Goal: Information Seeking & Learning: Learn about a topic

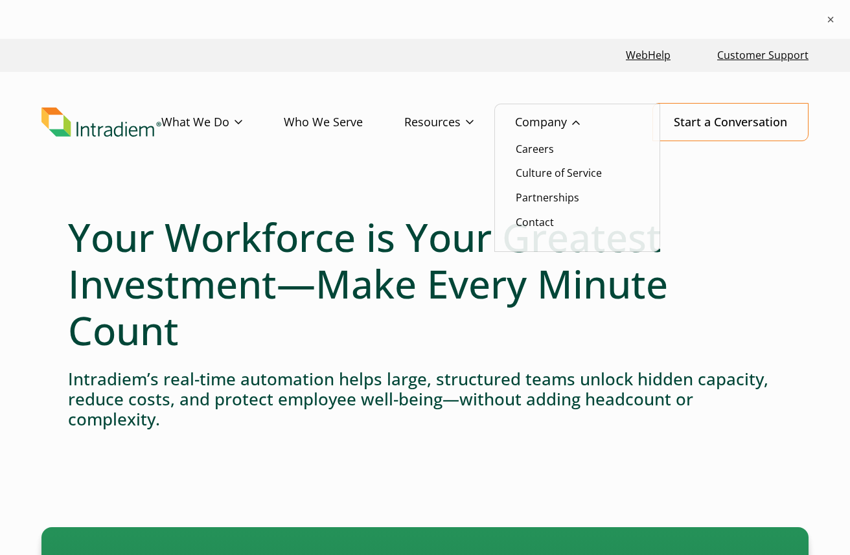
click at [549, 125] on link "Company" at bounding box center [568, 123] width 106 height 38
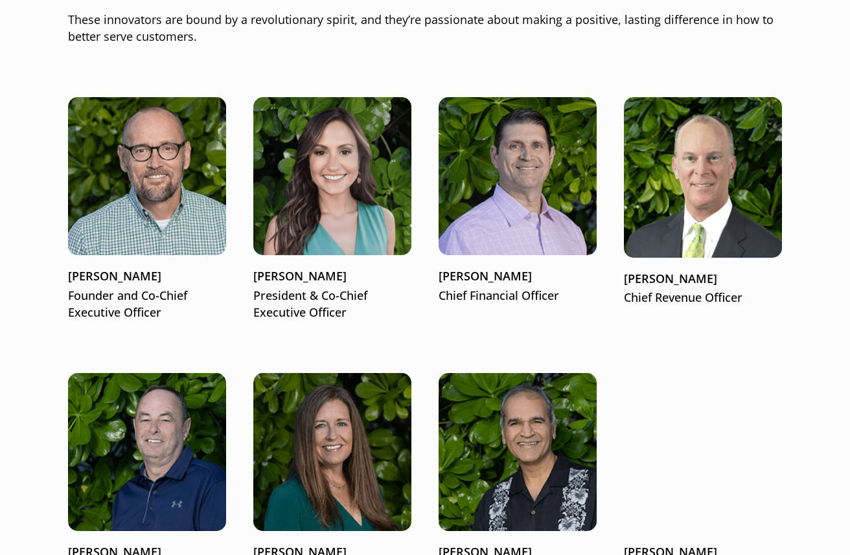
scroll to position [1671, 0]
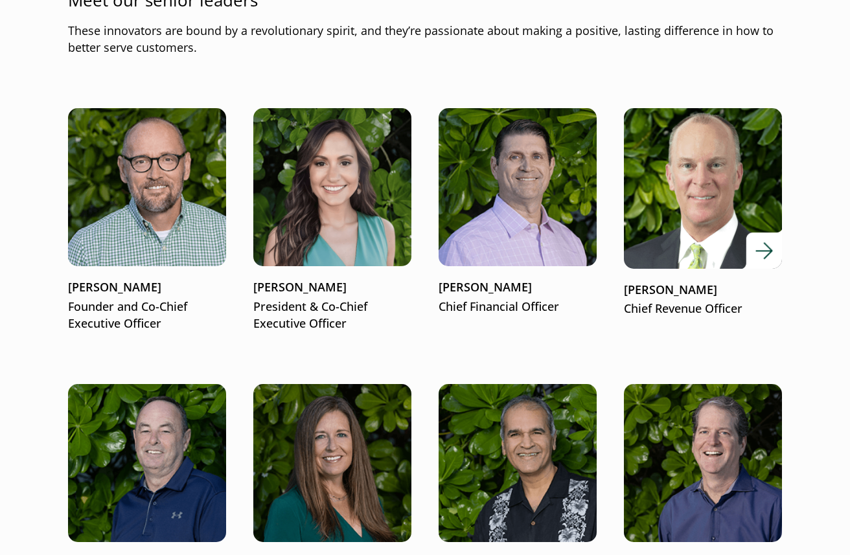
click at [700, 173] on img at bounding box center [703, 188] width 190 height 192
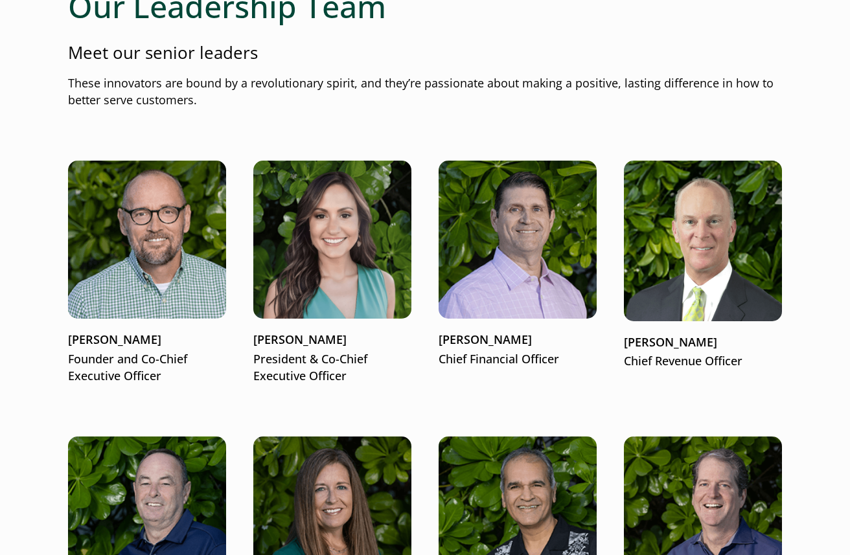
scroll to position [1615, 0]
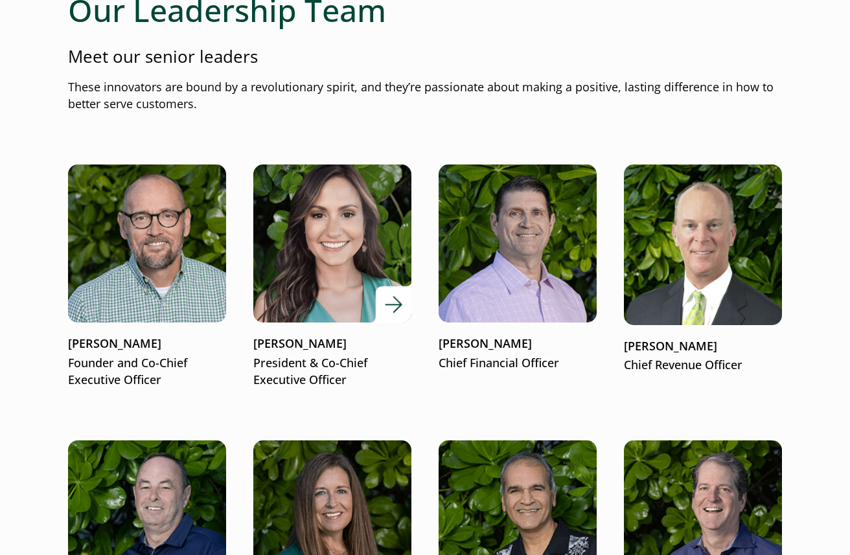
click at [327, 274] on img at bounding box center [333, 243] width 190 height 190
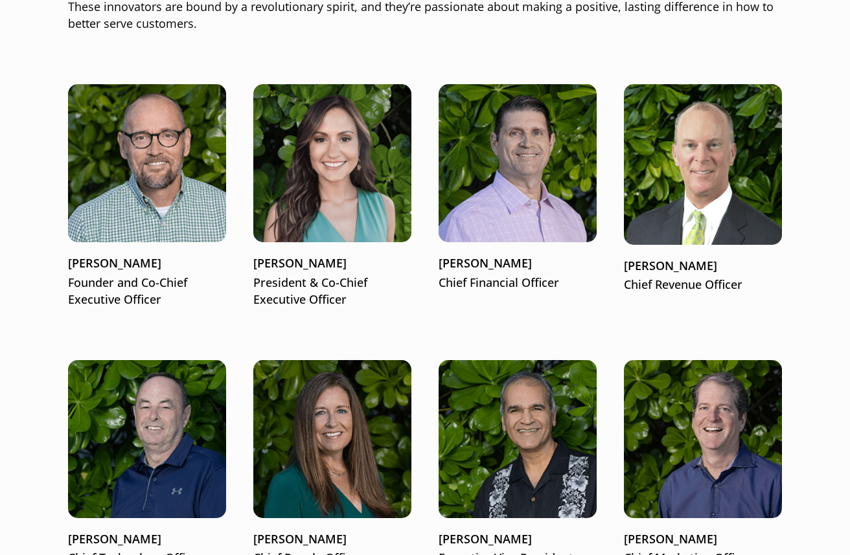
scroll to position [1694, 0]
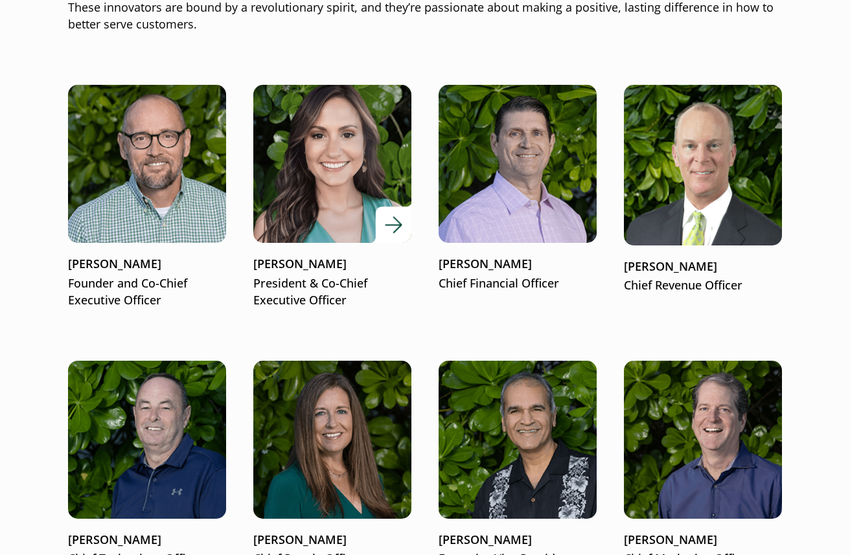
click at [323, 168] on img at bounding box center [333, 164] width 190 height 190
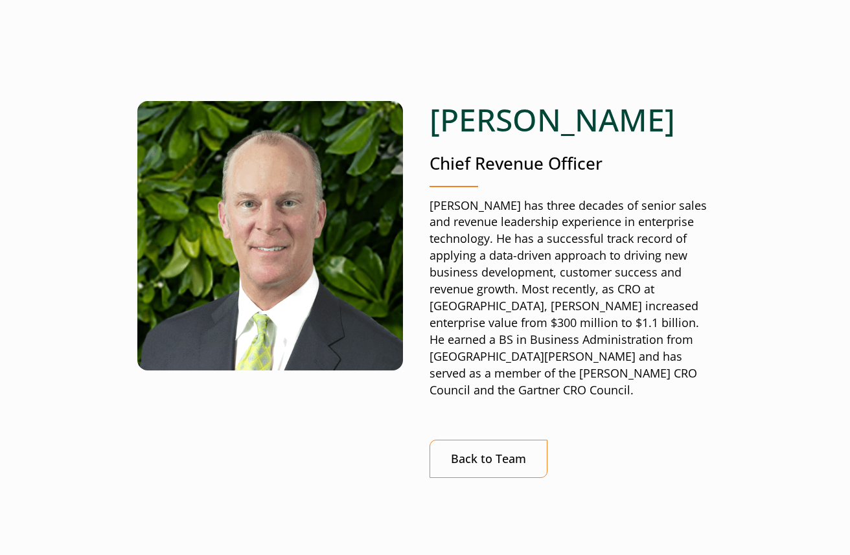
scroll to position [112, 0]
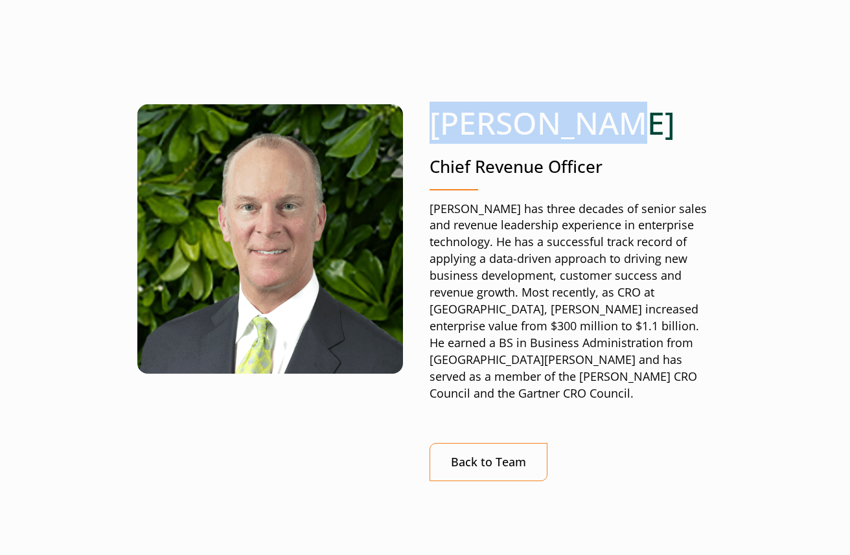
drag, startPoint x: 429, startPoint y: 126, endPoint x: 611, endPoint y: 126, distance: 182.1
click at [611, 126] on h1 "John Norton" at bounding box center [571, 123] width 283 height 38
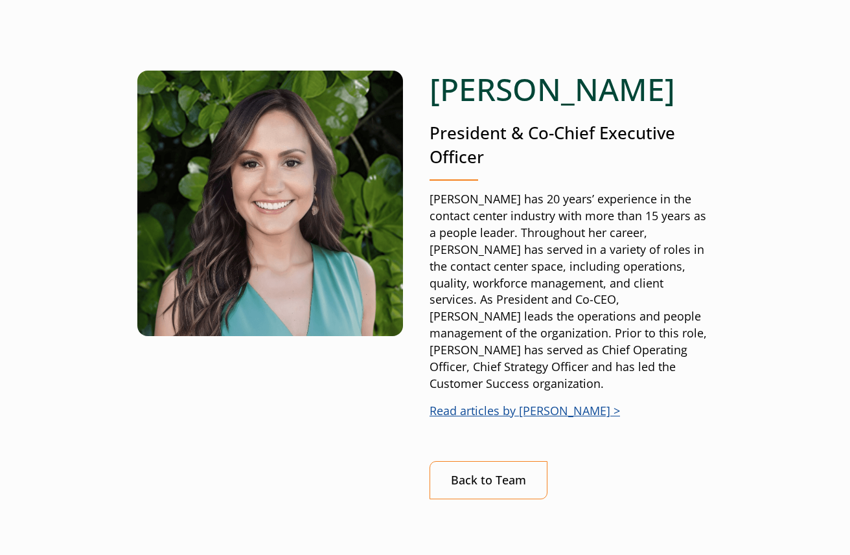
scroll to position [140, 0]
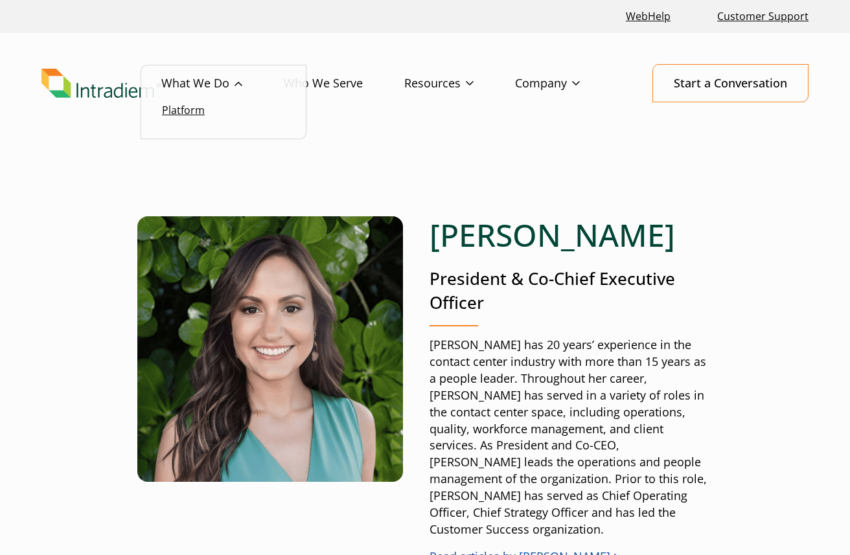
click at [189, 113] on link "Platform" at bounding box center [183, 110] width 43 height 14
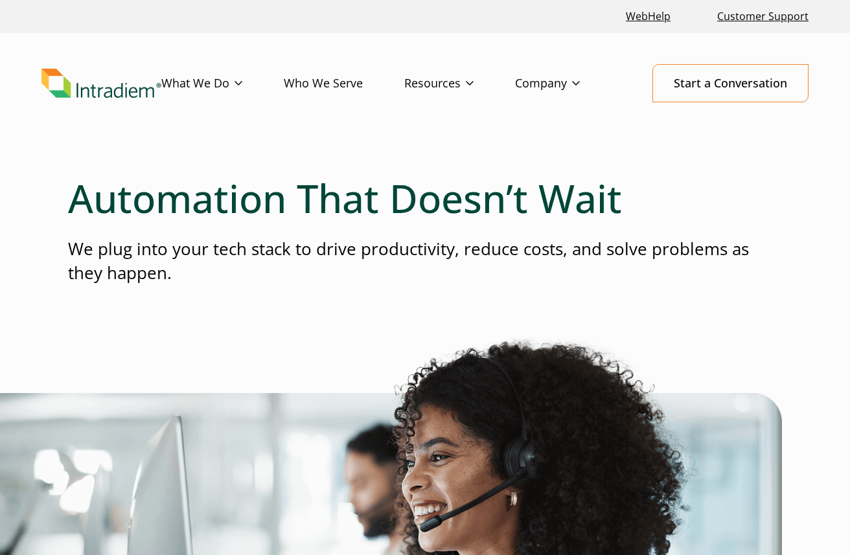
click at [326, 86] on link "Who We Serve" at bounding box center [344, 84] width 121 height 38
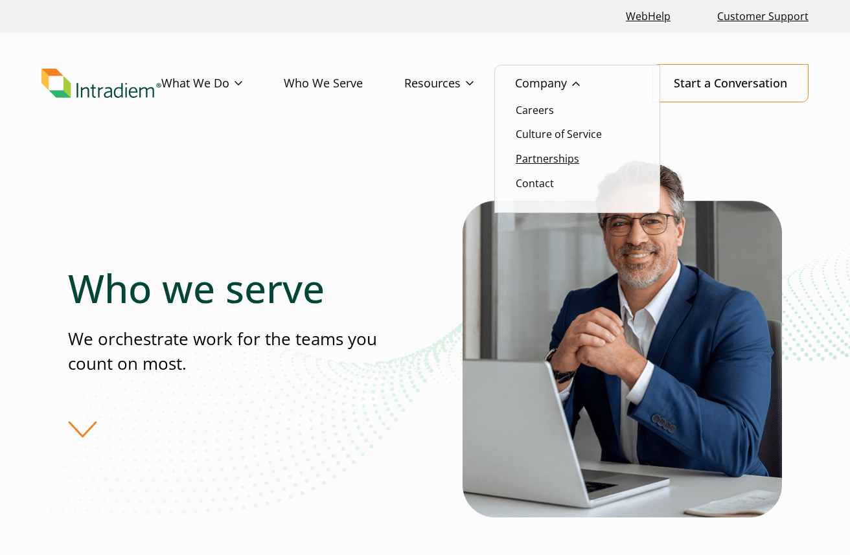
click at [551, 161] on link "Partnerships" at bounding box center [547, 159] width 63 height 14
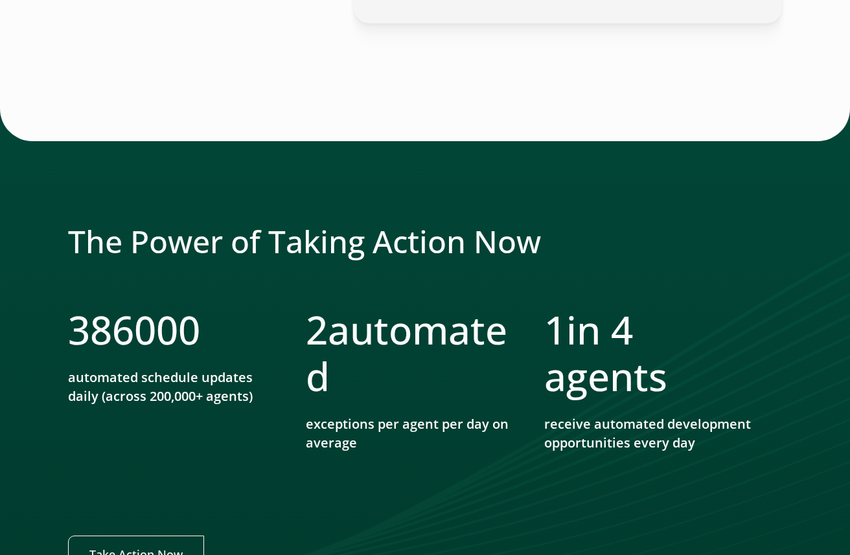
scroll to position [1540, 0]
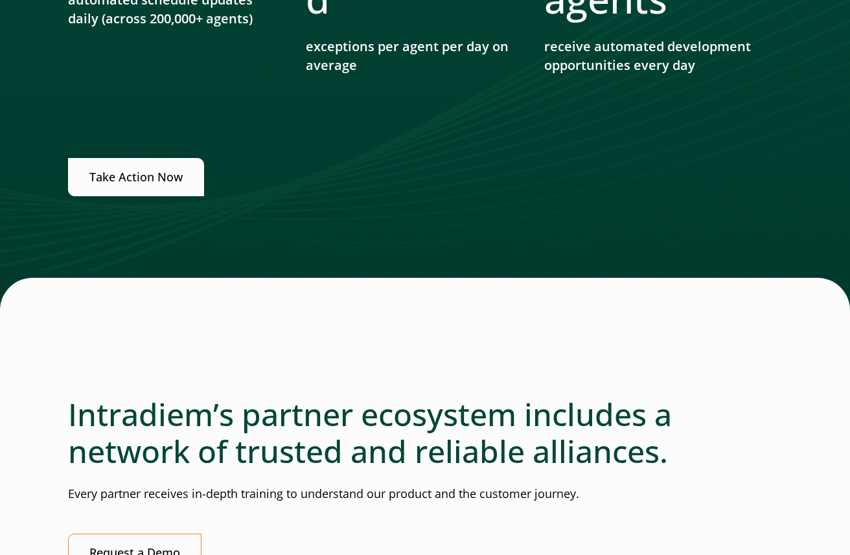
click at [163, 182] on link "Take Action Now" at bounding box center [136, 177] width 136 height 38
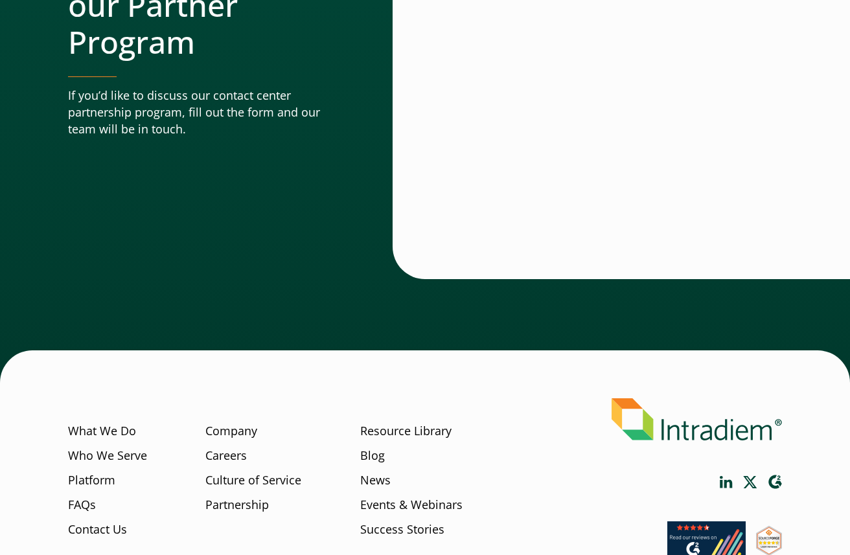
scroll to position [4347, 0]
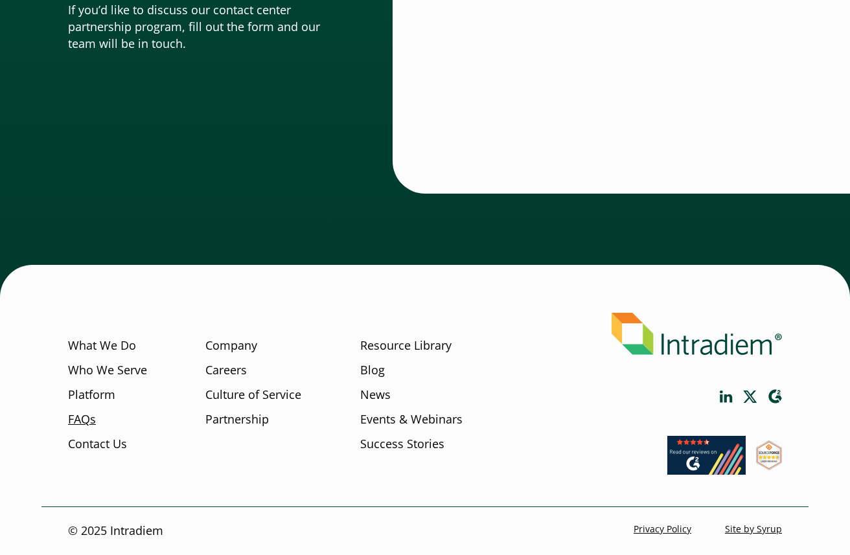
click at [87, 420] on link "FAQs" at bounding box center [82, 419] width 28 height 17
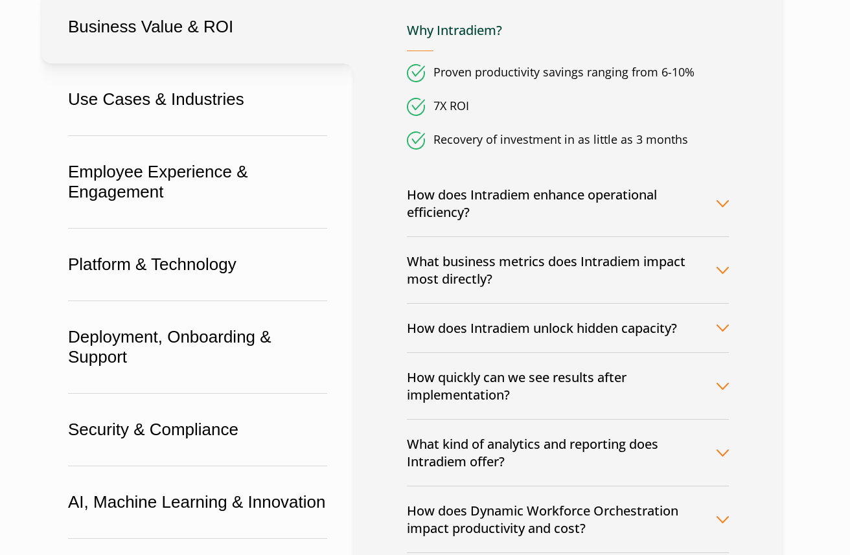
scroll to position [333, 0]
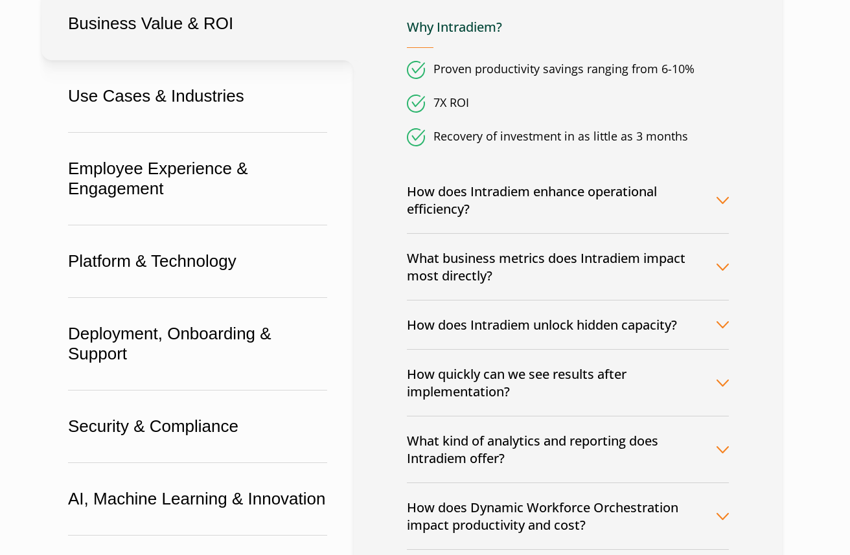
click at [718, 195] on button "How does Intradiem enhance operational efficiency?" at bounding box center [568, 200] width 322 height 66
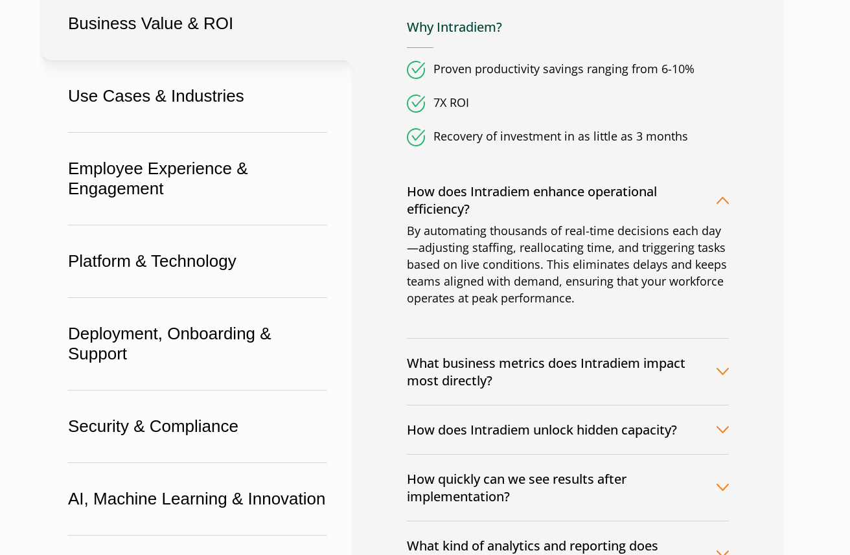
click at [718, 195] on button "How does Intradiem enhance operational efficiency?" at bounding box center [568, 200] width 322 height 66
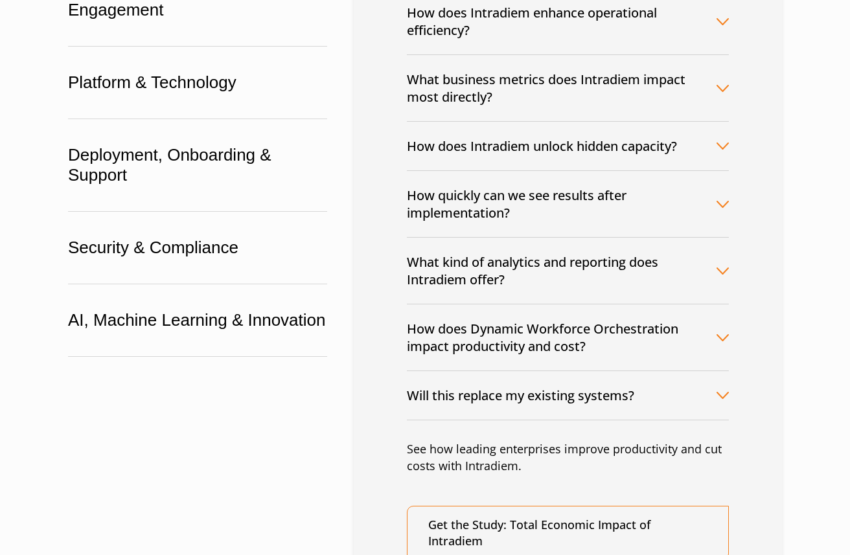
scroll to position [514, 0]
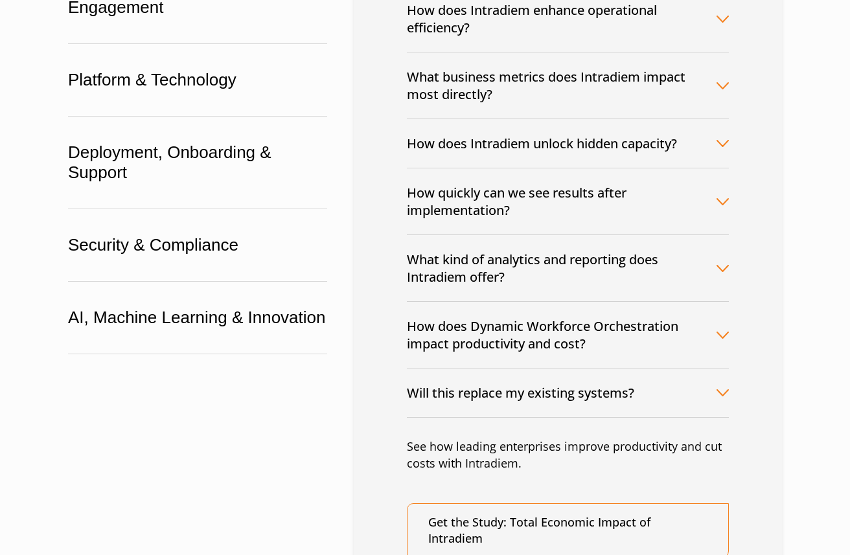
click at [717, 399] on button "Will this replace my existing systems?" at bounding box center [568, 393] width 322 height 49
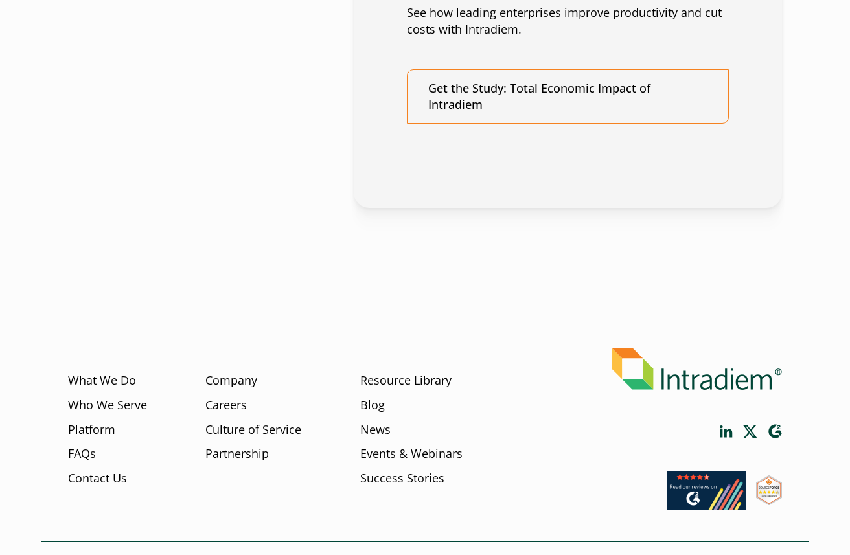
scroll to position [1171, 0]
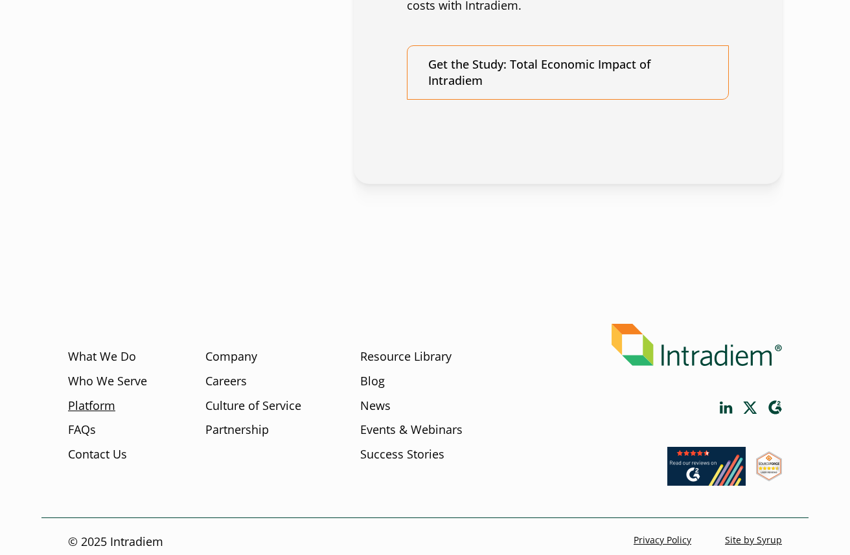
click at [97, 398] on link "Platform" at bounding box center [91, 406] width 47 height 17
